Goal: Information Seeking & Learning: Learn about a topic

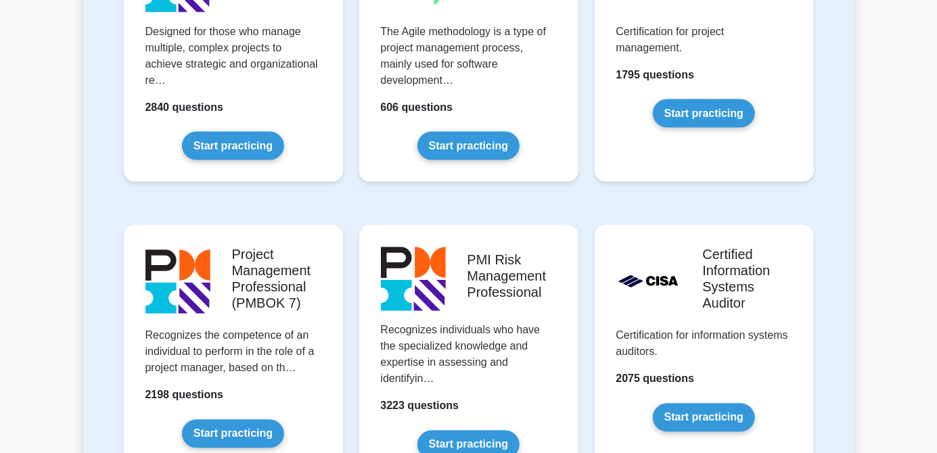
scroll to position [972, 0]
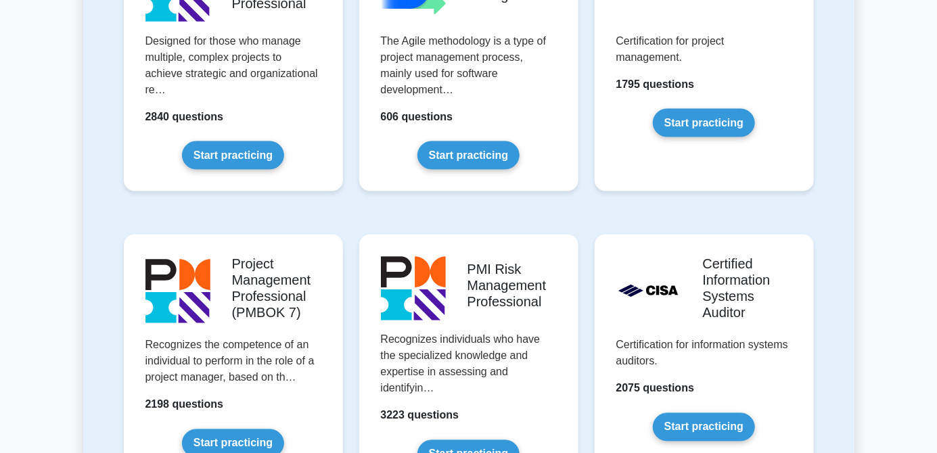
click at [254, 158] on link "Start practicing" at bounding box center [233, 155] width 102 height 28
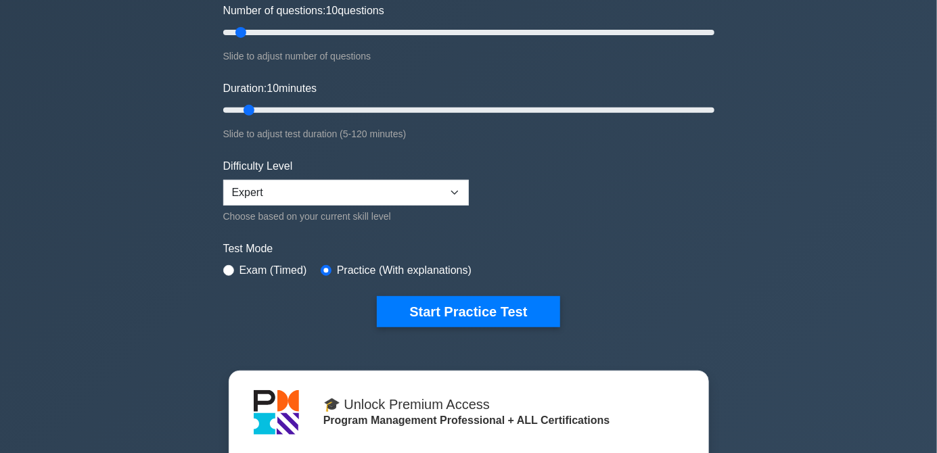
scroll to position [195, 0]
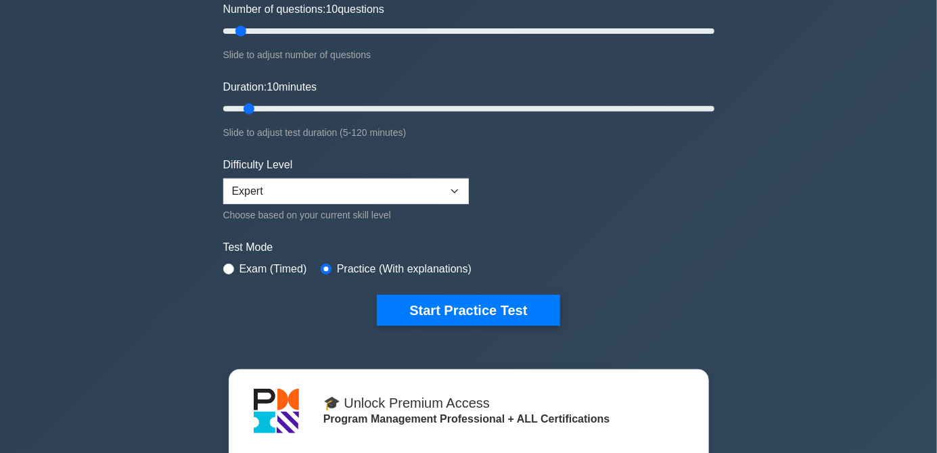
click at [489, 321] on button "Start Practice Test" at bounding box center [468, 310] width 183 height 31
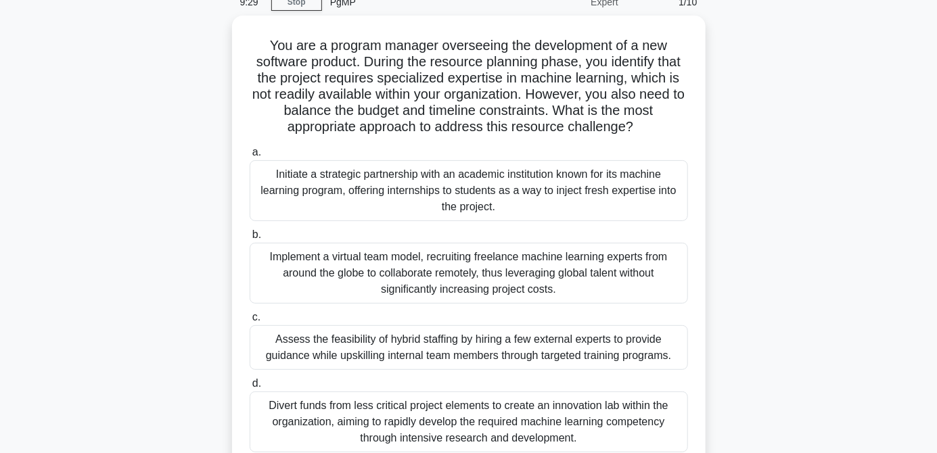
scroll to position [63, 0]
click at [580, 275] on div "Implement a virtual team model, recruiting freelance machine learning experts f…" at bounding box center [469, 273] width 438 height 61
click at [250, 240] on input "b. Implement a virtual team model, recruiting freelance machine learning expert…" at bounding box center [250, 235] width 0 height 9
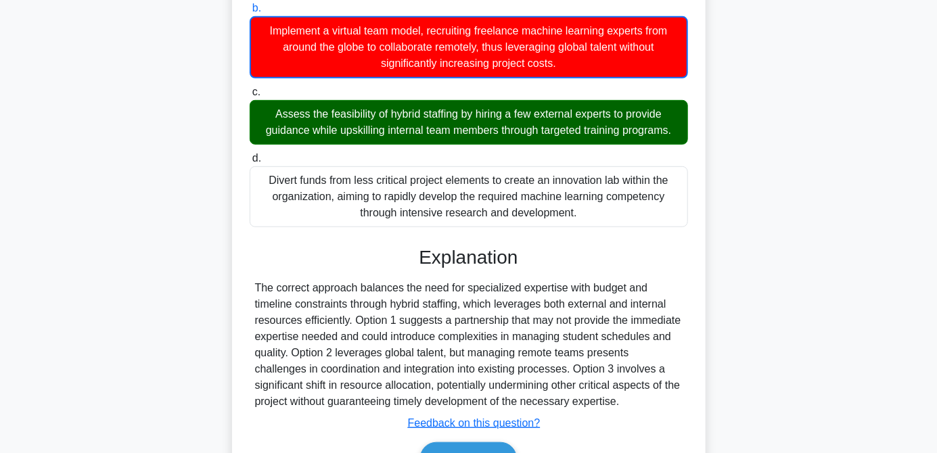
scroll to position [315, 0]
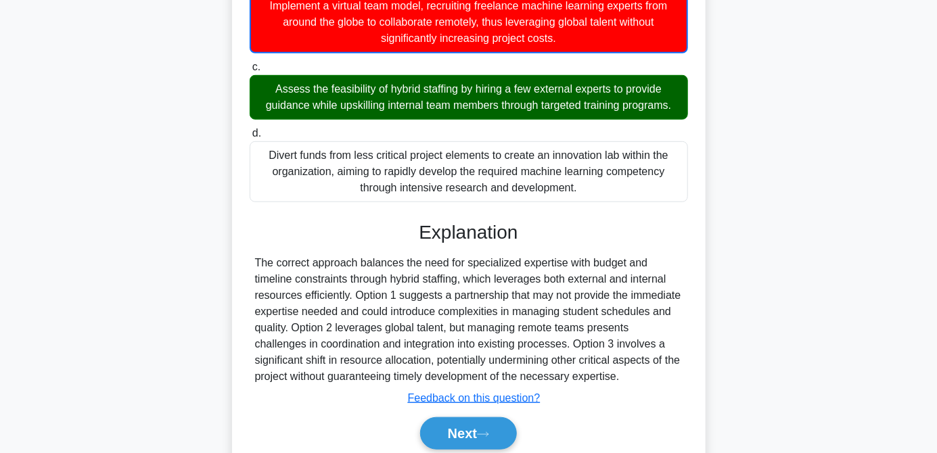
click at [483, 450] on button "Next" at bounding box center [468, 433] width 97 height 32
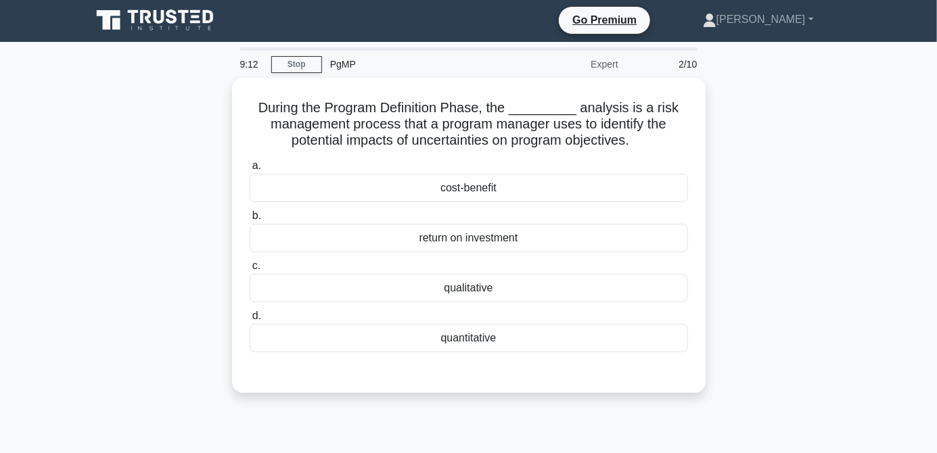
scroll to position [0, 0]
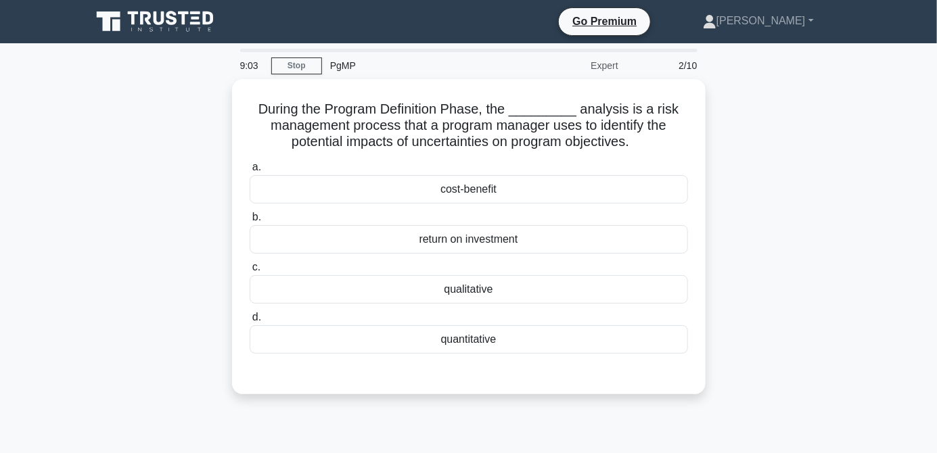
click at [584, 252] on div "return on investment" at bounding box center [469, 239] width 438 height 28
click at [250, 222] on input "b. return on investment" at bounding box center [250, 217] width 0 height 9
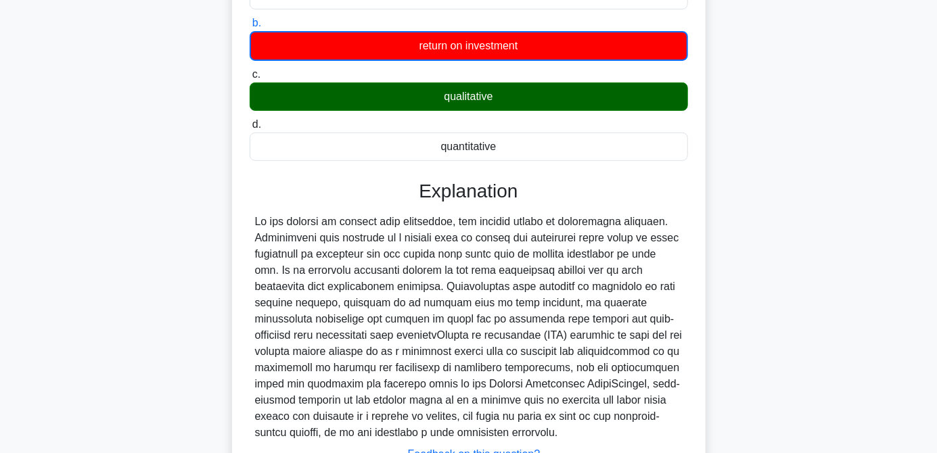
scroll to position [234, 0]
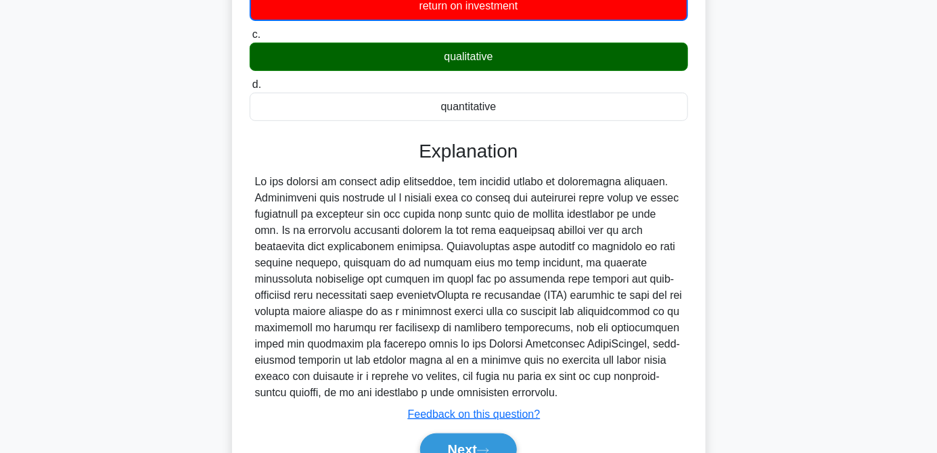
click at [471, 452] on button "Next" at bounding box center [468, 449] width 97 height 32
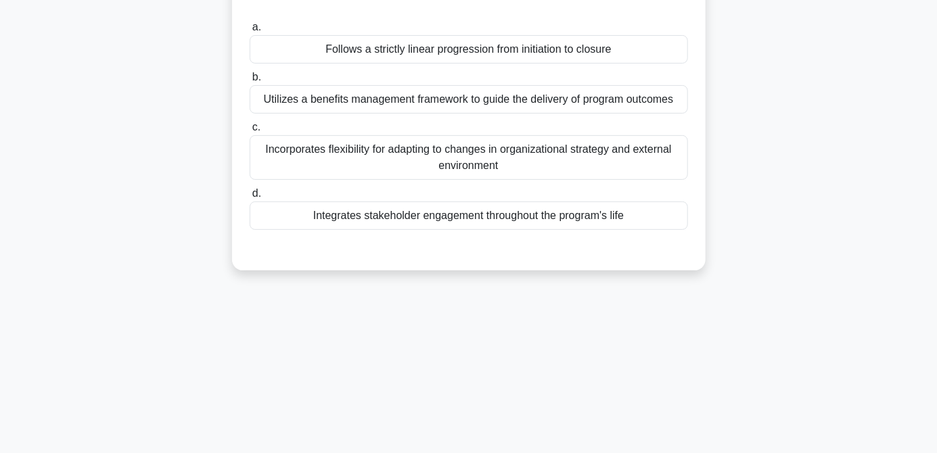
scroll to position [0, 0]
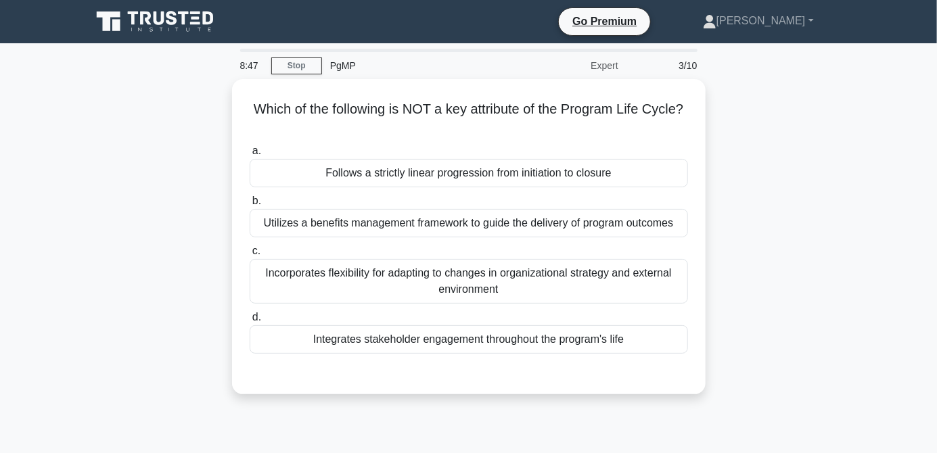
click at [640, 173] on div "Follows a strictly linear progression from initiation to closure" at bounding box center [469, 173] width 438 height 28
click at [250, 156] on input "a. Follows a strictly linear progression from initiation to closure" at bounding box center [250, 151] width 0 height 9
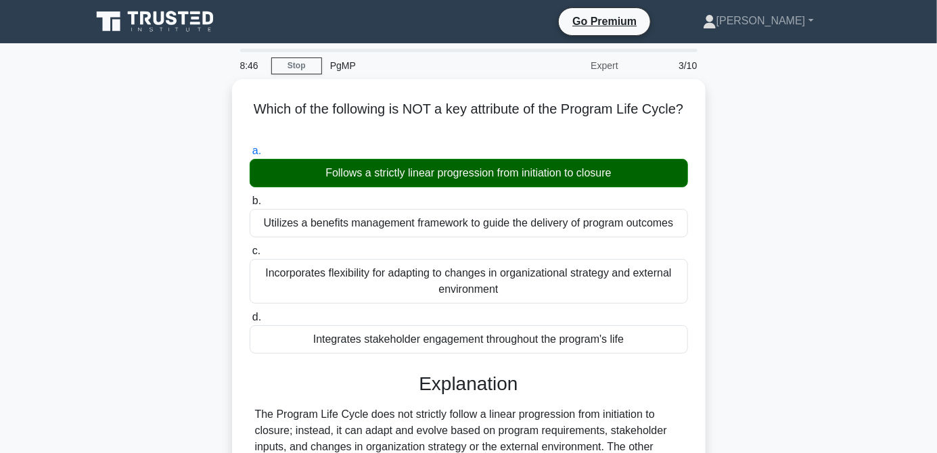
click at [665, 431] on div "The Program Life Cycle does not strictly follow a linear progression from initi…" at bounding box center [468, 446] width 427 height 81
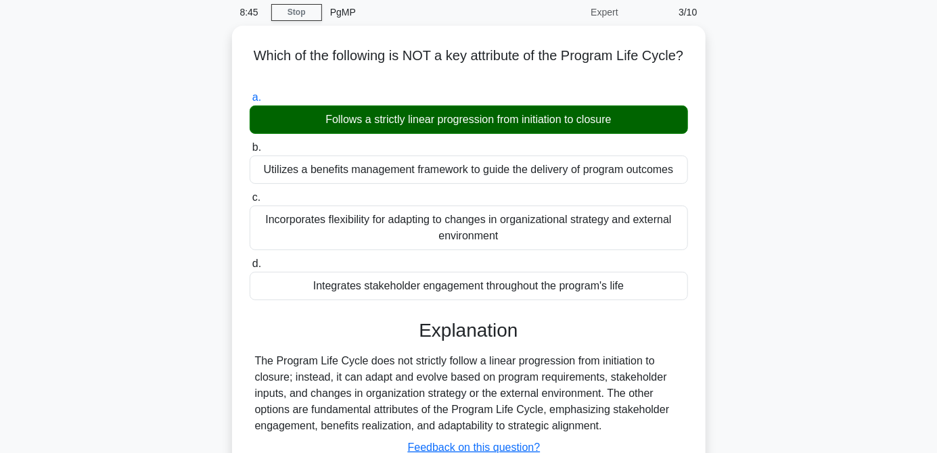
scroll to position [135, 0]
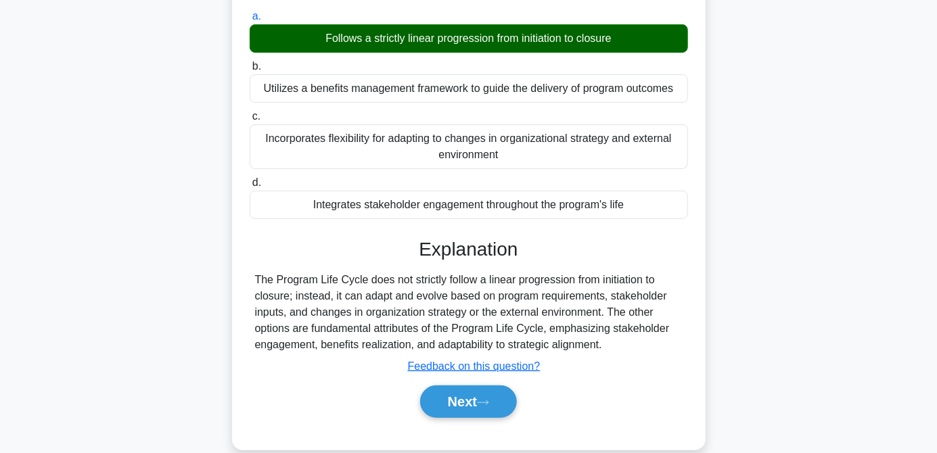
click at [479, 408] on button "Next" at bounding box center [468, 401] width 97 height 32
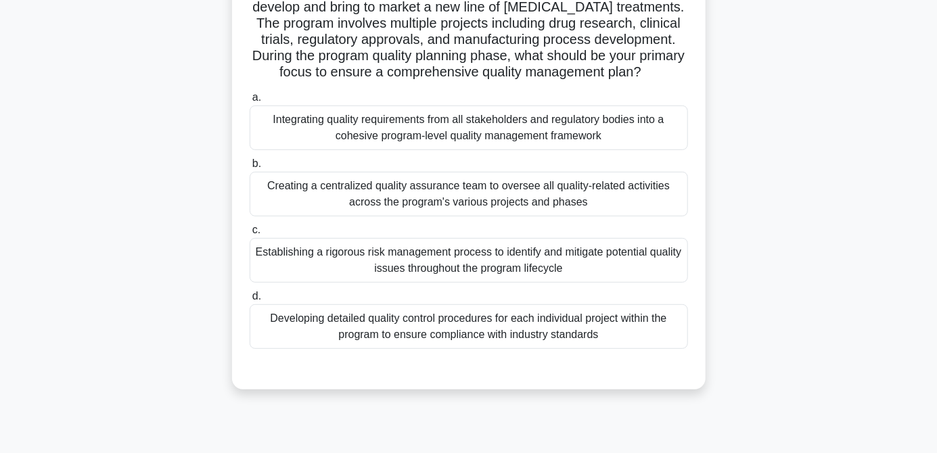
scroll to position [57, 0]
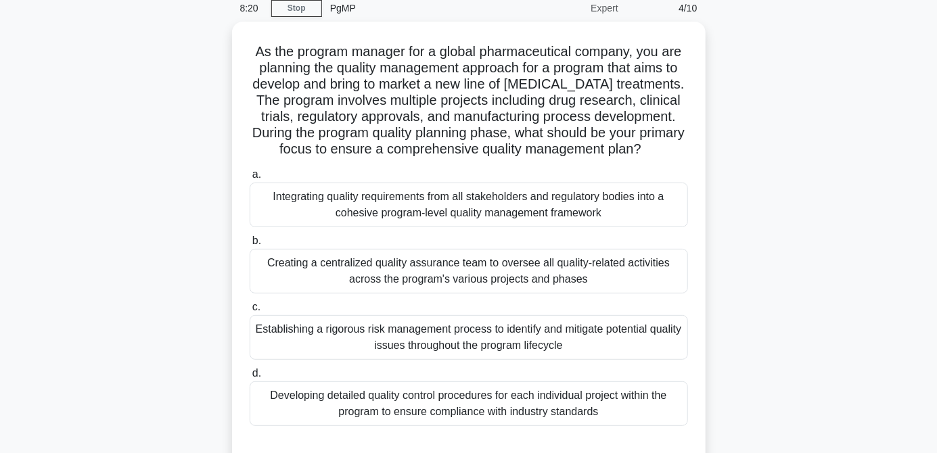
click at [512, 346] on div "Establishing a rigorous risk management process to identify and mitigate potent…" at bounding box center [469, 337] width 438 height 45
click at [250, 312] on input "c. Establishing a rigorous risk management process to identify and mitigate pot…" at bounding box center [250, 307] width 0 height 9
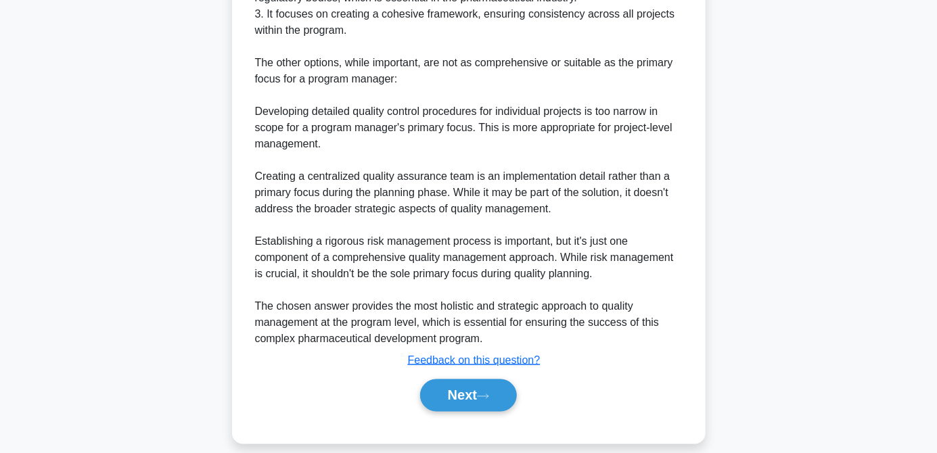
scroll to position [762, 0]
